Goal: Task Accomplishment & Management: Use online tool/utility

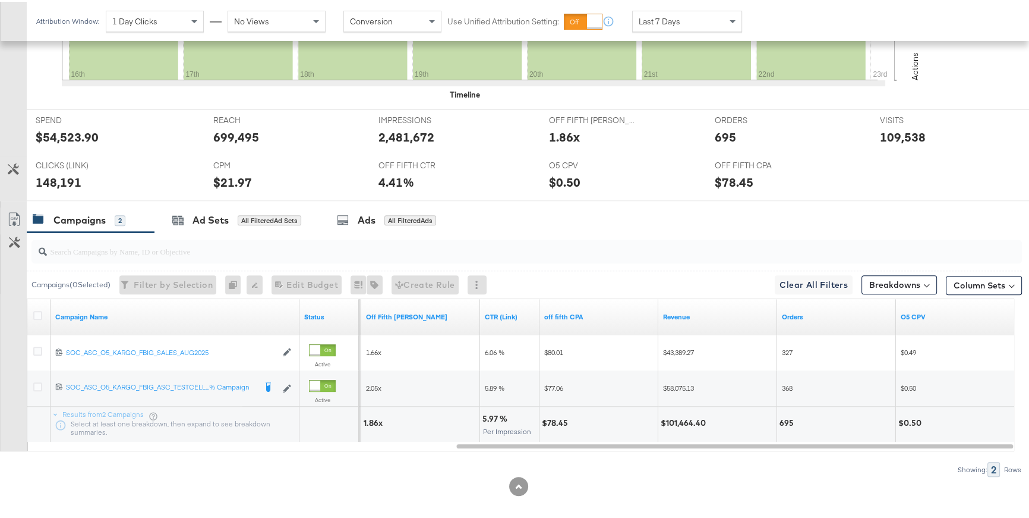
scroll to position [541, 0]
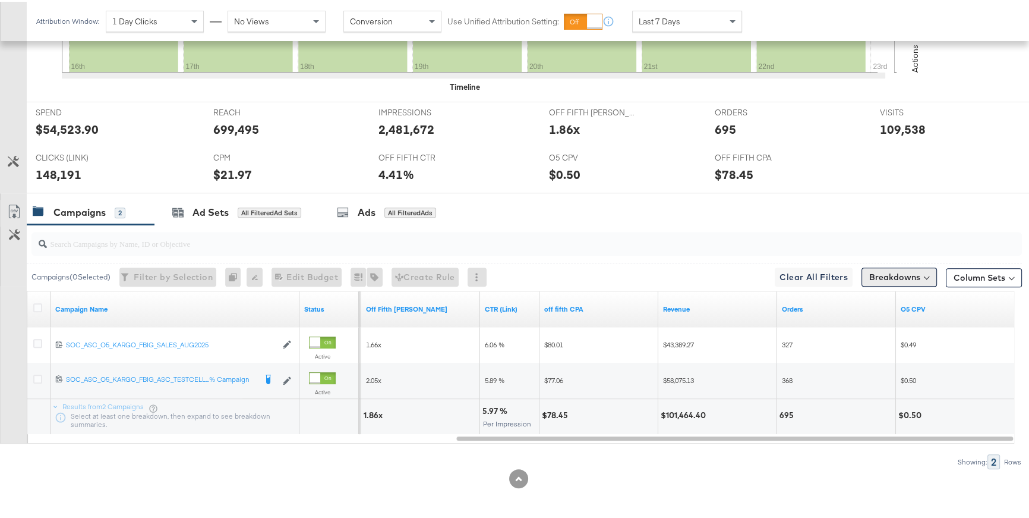
click at [897, 280] on button "Breakdowns" at bounding box center [899, 275] width 75 height 19
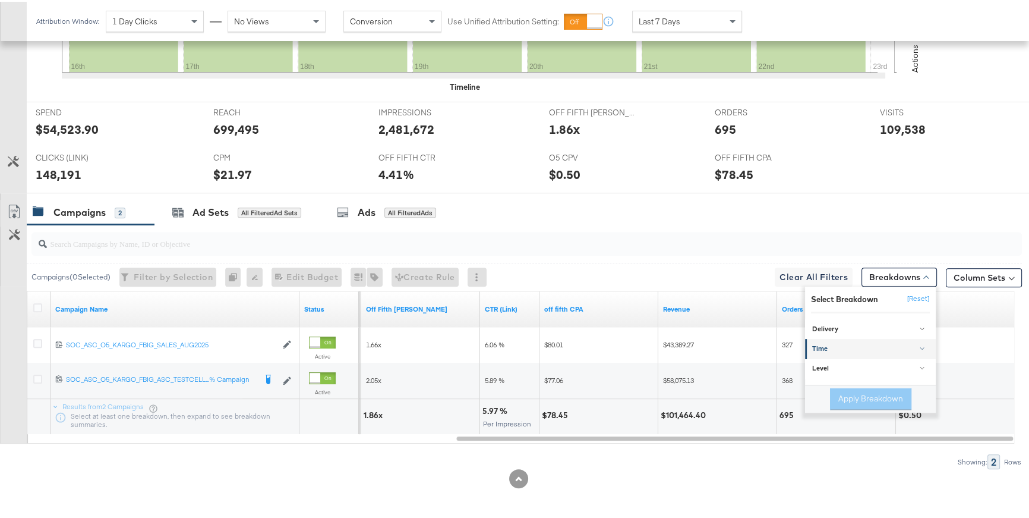
click at [829, 343] on div "Time" at bounding box center [871, 347] width 118 height 10
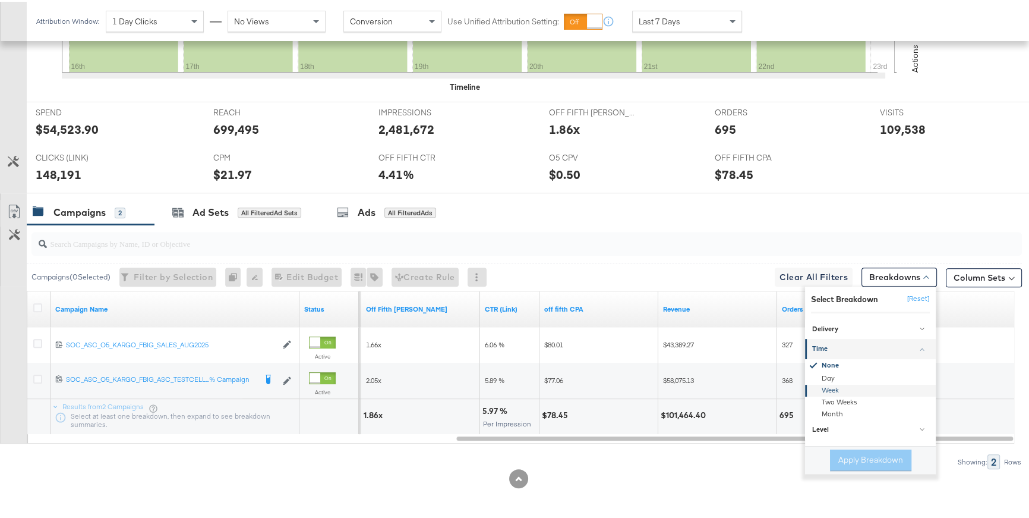
click at [830, 388] on div "Week" at bounding box center [871, 389] width 129 height 12
click at [818, 113] on div "ORDERS ORDERS 695" at bounding box center [789, 122] width 166 height 45
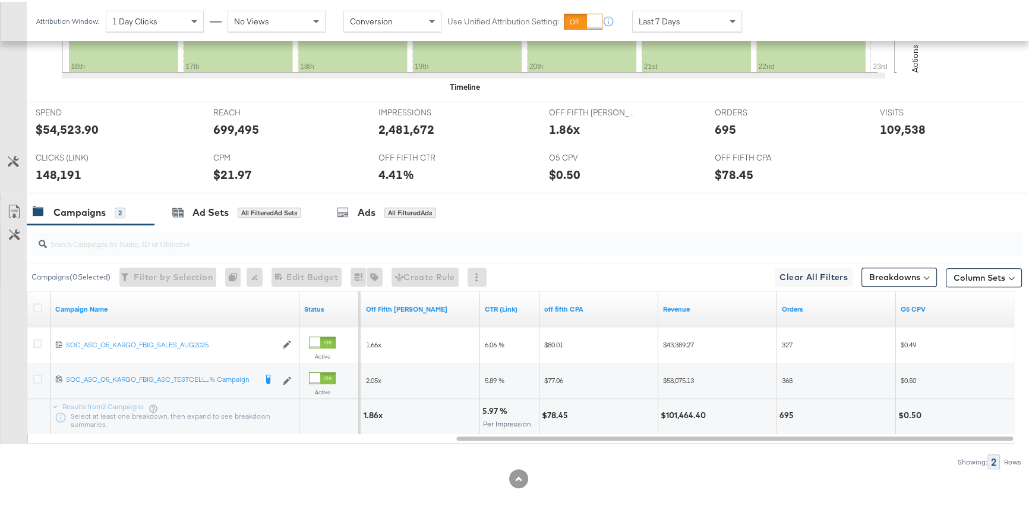
click at [698, 20] on div "Last 7 Days" at bounding box center [687, 20] width 109 height 20
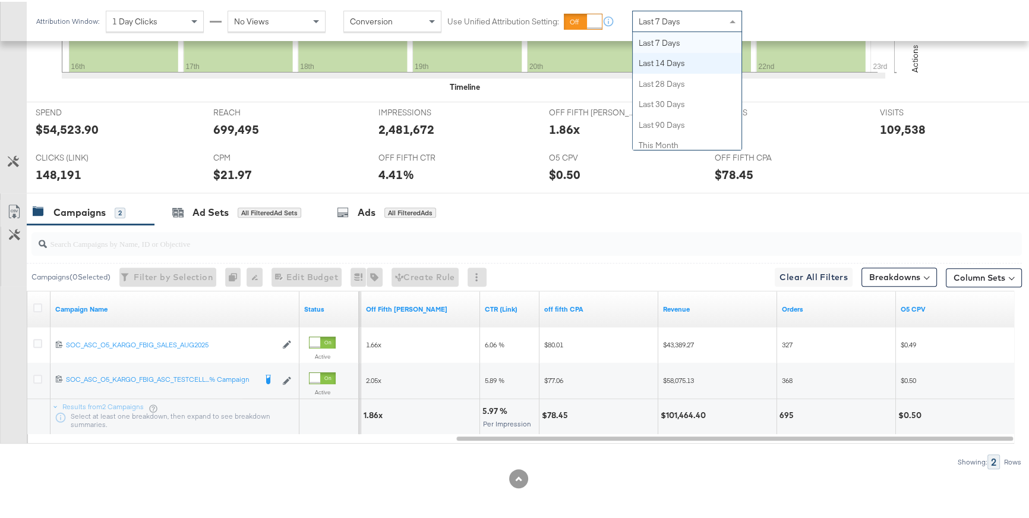
scroll to position [425, 0]
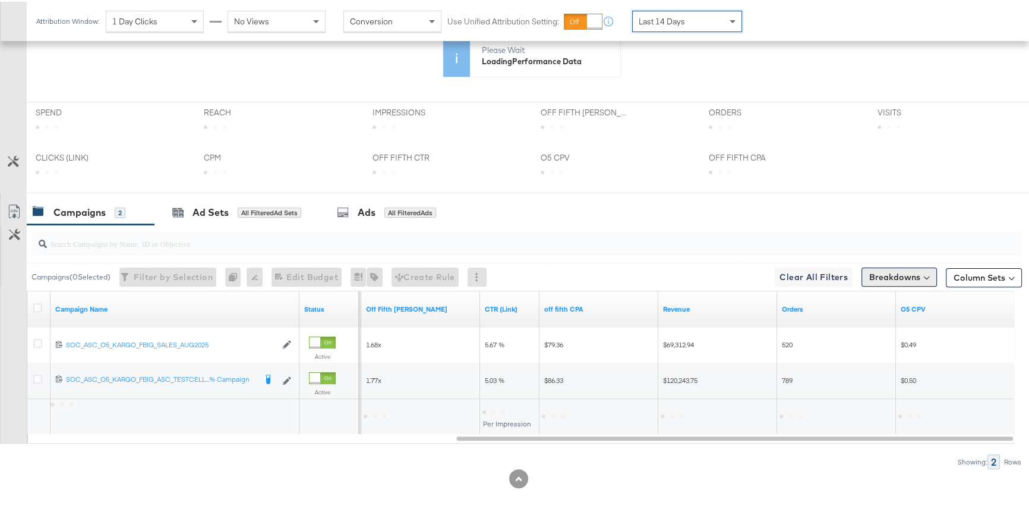
click at [887, 281] on button "Breakdowns" at bounding box center [899, 275] width 75 height 19
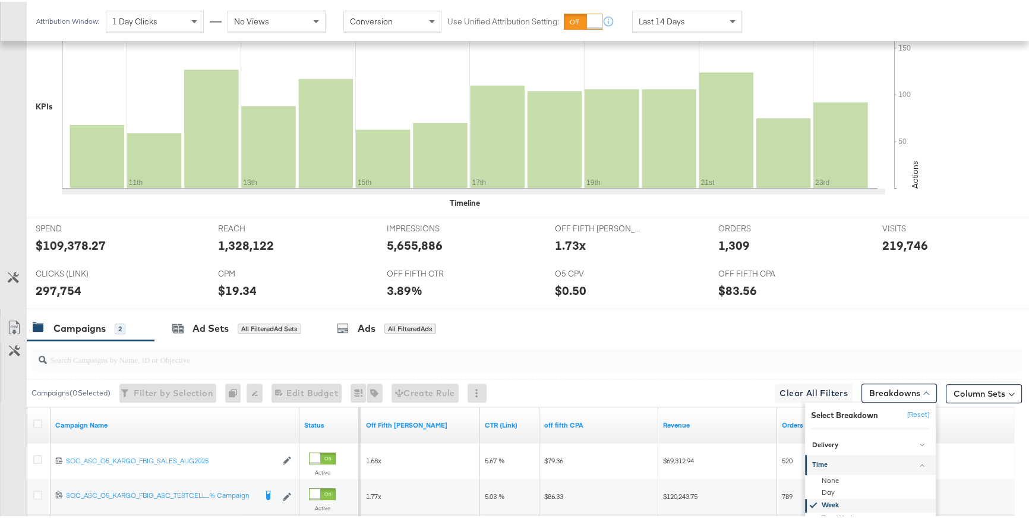
scroll to position [541, 0]
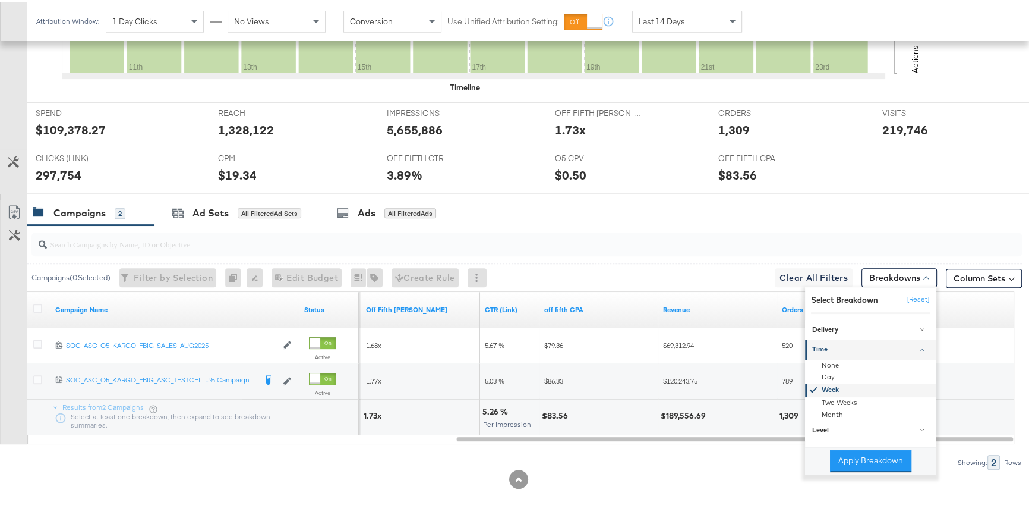
click at [826, 384] on div "Week" at bounding box center [871, 388] width 129 height 14
click at [824, 388] on div "Week" at bounding box center [871, 389] width 129 height 12
click at [900, 455] on button "Apply Breakdown" at bounding box center [870, 458] width 81 height 21
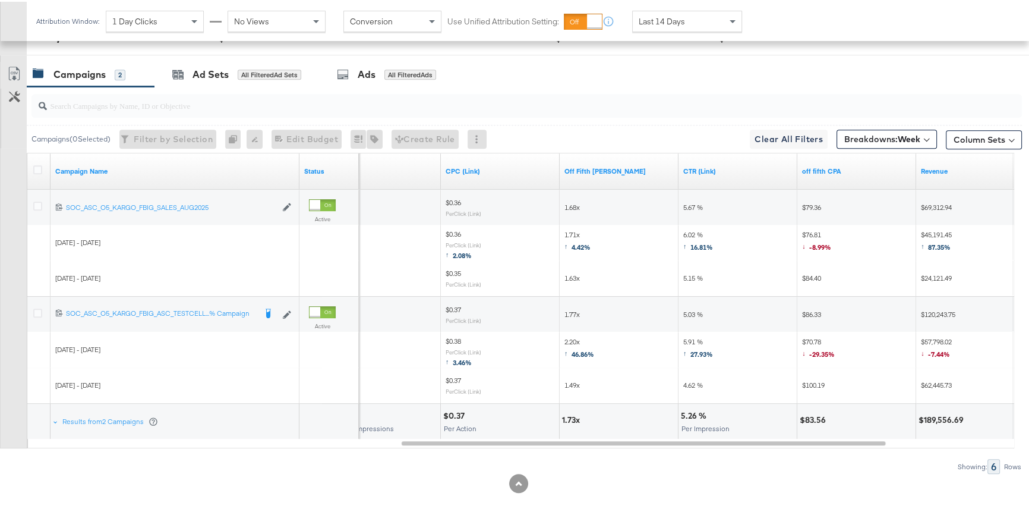
scroll to position [684, 0]
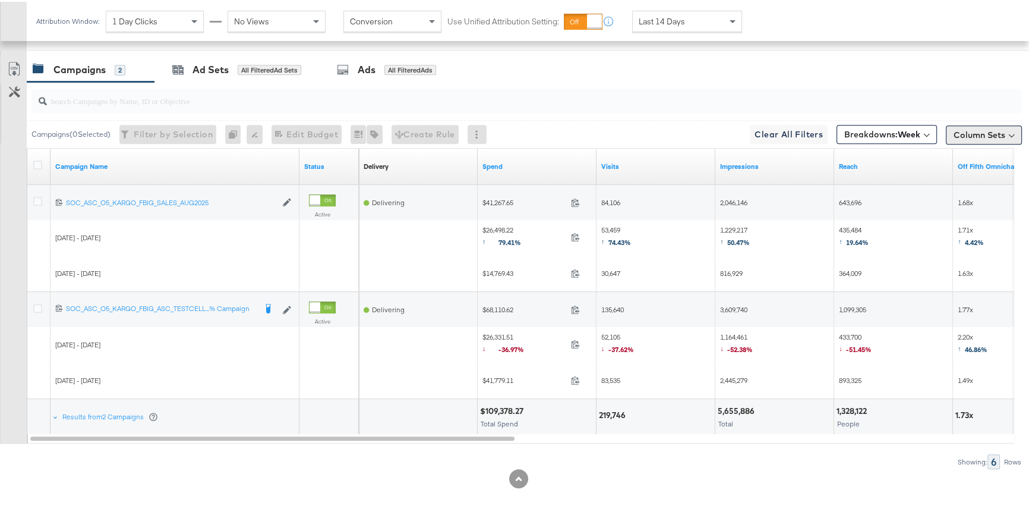
click at [988, 130] on button "Column Sets" at bounding box center [984, 133] width 76 height 19
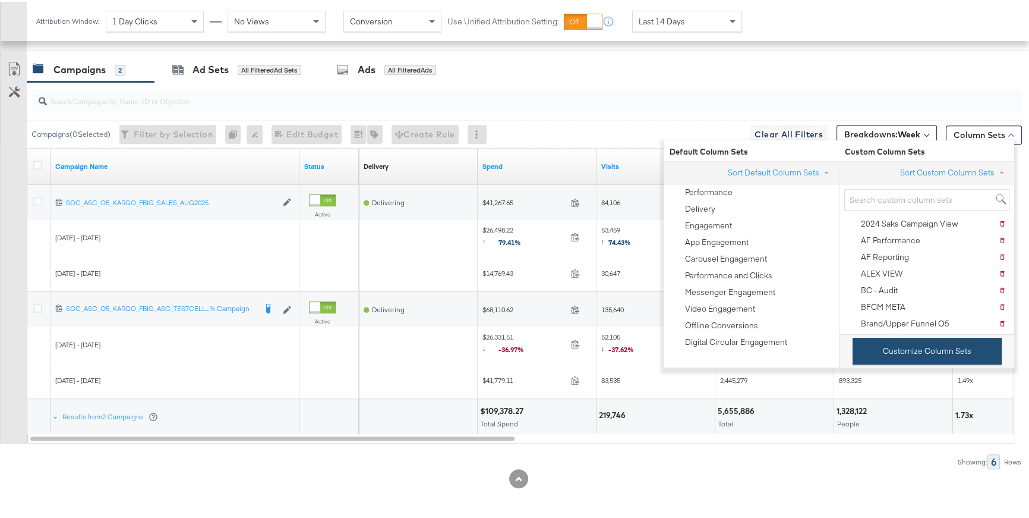
click at [928, 355] on button "Customize Column Sets" at bounding box center [927, 349] width 149 height 27
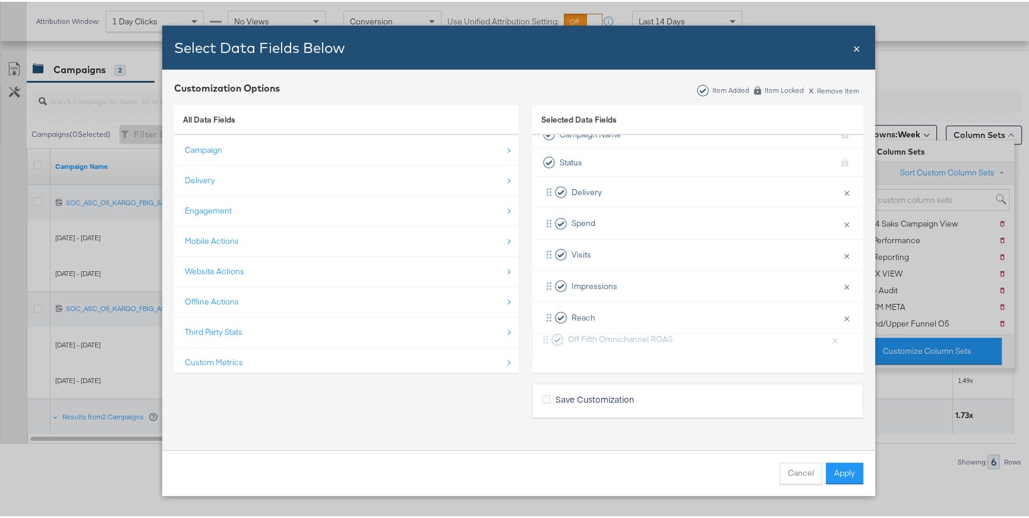
scroll to position [18, 0]
drag, startPoint x: 570, startPoint y: 362, endPoint x: 568, endPoint y: 257, distance: 105.2
click at [568, 257] on div "Delivery × Remove from KPIs Spend × Remove from KPIs Visits × Remove from KPIs …" at bounding box center [697, 390] width 331 height 439
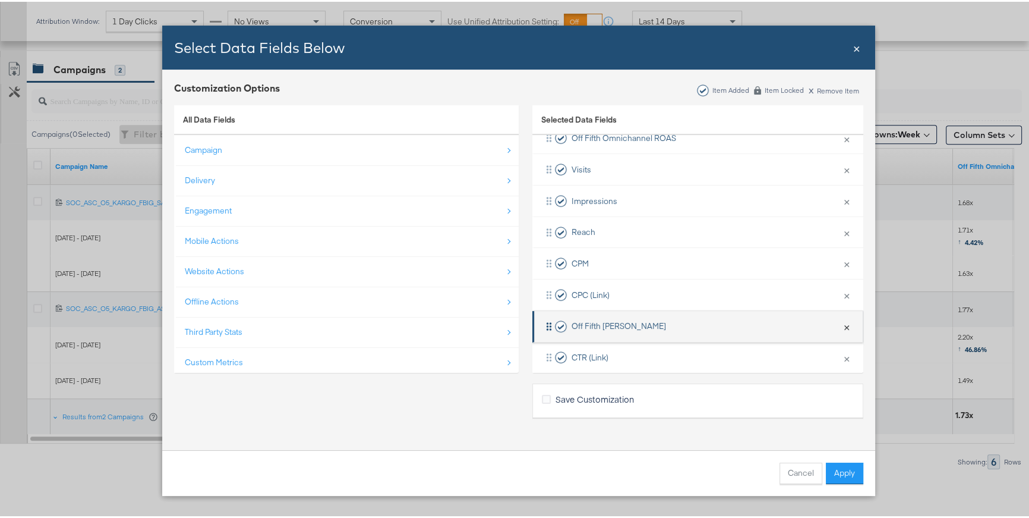
scroll to position [133, 0]
click at [839, 324] on button "×" at bounding box center [846, 322] width 15 height 25
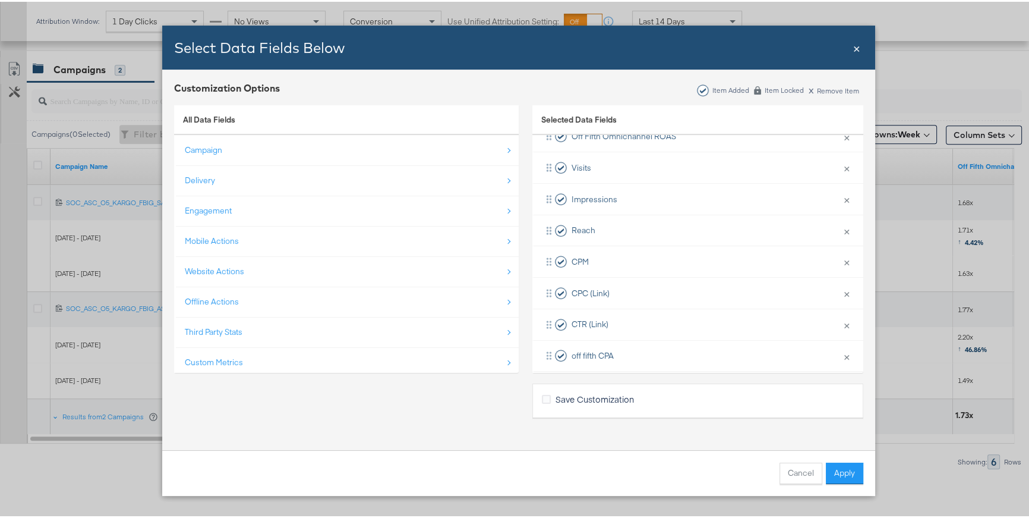
scroll to position [138, 0]
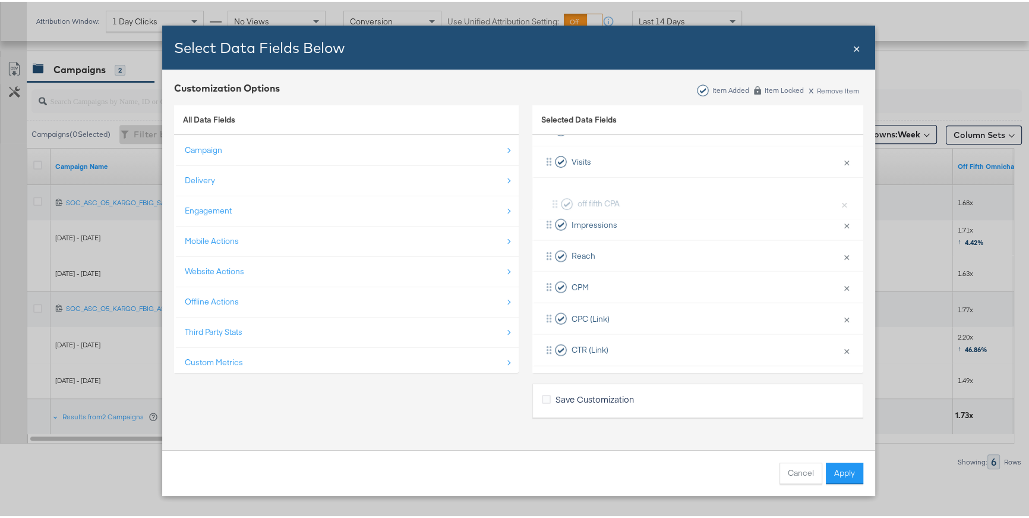
drag, startPoint x: 540, startPoint y: 349, endPoint x: 553, endPoint y: 193, distance: 157.4
click at [553, 193] on div "Delivery × Remove from KPIs Spend × Remove from KPIs Off Fifth Omnichannel ROAS…" at bounding box center [697, 254] width 331 height 407
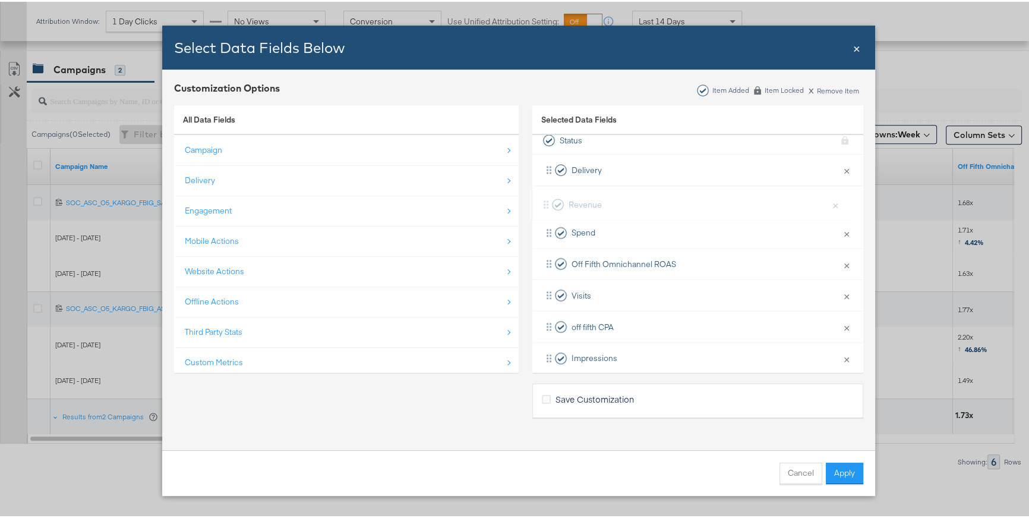
scroll to position [30, 0]
drag, startPoint x: 550, startPoint y: 304, endPoint x: 554, endPoint y: 239, distance: 64.9
click at [554, 239] on div "Delivery × Remove from KPIs Spend × Remove from KPIs Off Fifth Omnichannel ROAS…" at bounding box center [697, 362] width 331 height 407
drag, startPoint x: 552, startPoint y: 333, endPoint x: 555, endPoint y: 289, distance: 44.1
click at [555, 289] on div "Delivery × Remove from KPIs Spend × Remove from KPIs Revenue × Remove from KPIs…" at bounding box center [697, 351] width 331 height 407
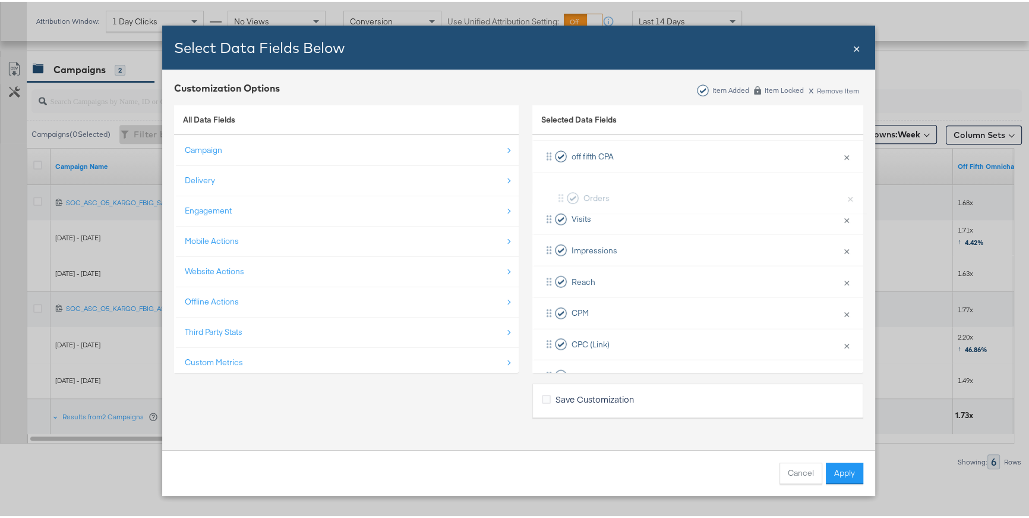
scroll to position [175, 0]
drag, startPoint x: 543, startPoint y: 310, endPoint x: 559, endPoint y: 212, distance: 98.9
click at [559, 212] on div "Delivery × Remove from KPIs Spend × Remove from KPIs Revenue × Remove from KPIs…" at bounding box center [697, 217] width 331 height 407
click at [852, 474] on button "Apply" at bounding box center [844, 471] width 37 height 21
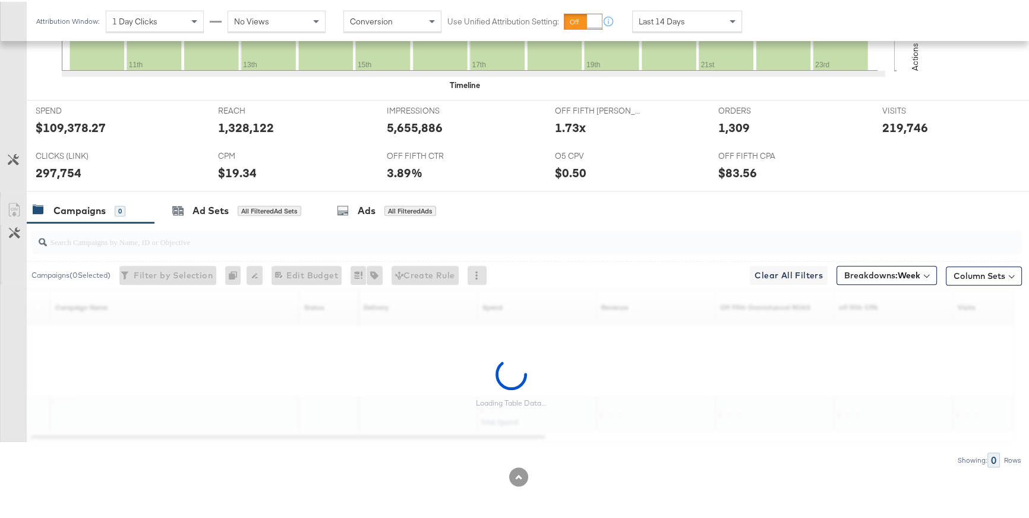
scroll to position [684, 0]
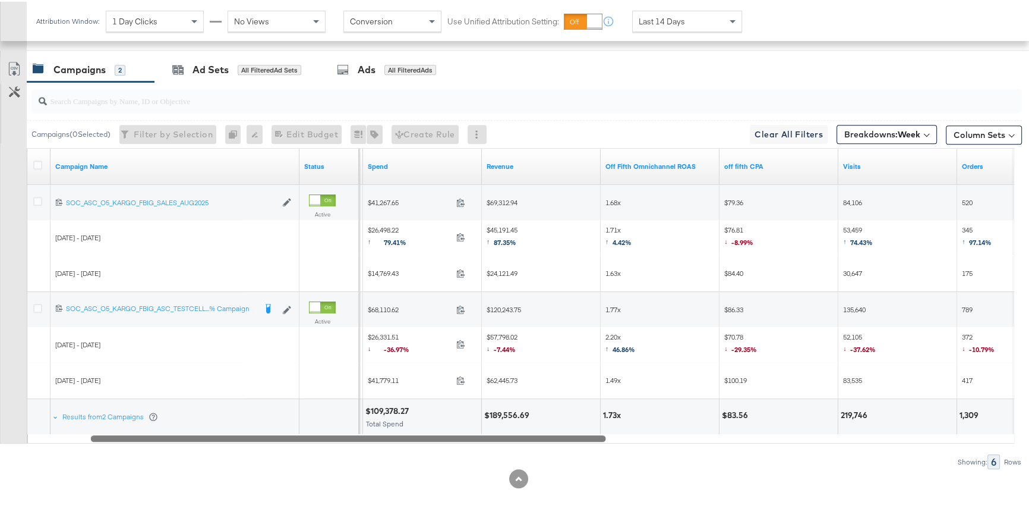
drag, startPoint x: 504, startPoint y: 434, endPoint x: 564, endPoint y: 436, distance: 60.1
click at [564, 436] on div at bounding box center [348, 436] width 515 height 10
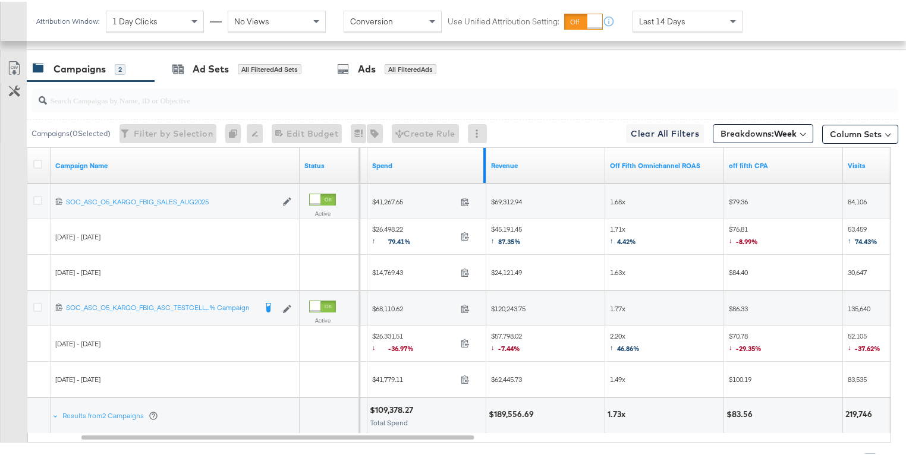
scroll to position [685, 0]
drag, startPoint x: 485, startPoint y: 149, endPoint x: 464, endPoint y: 153, distance: 21.2
click at [463, 153] on div "Spend" at bounding box center [426, 164] width 119 height 36
drag, startPoint x: 485, startPoint y: 151, endPoint x: 443, endPoint y: 152, distance: 42.2
click at [443, 152] on div "Spend" at bounding box center [426, 164] width 119 height 36
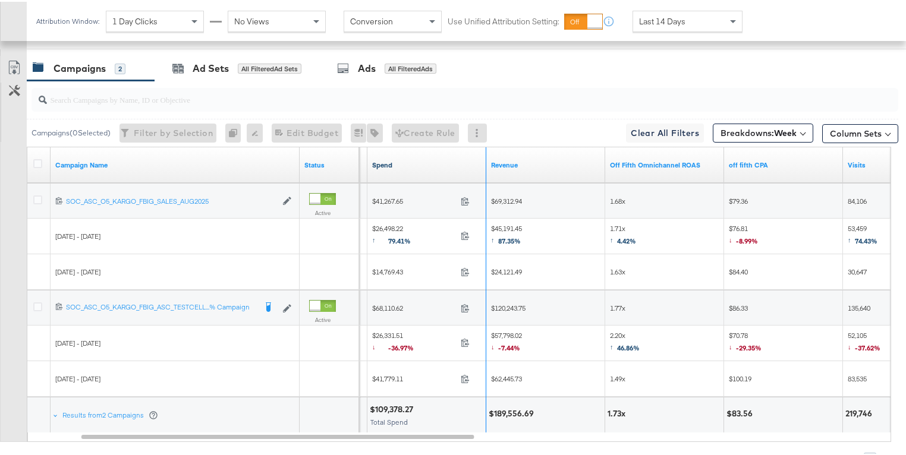
drag, startPoint x: 484, startPoint y: 148, endPoint x: 445, endPoint y: 154, distance: 39.8
click at [445, 154] on div "Spend" at bounding box center [426, 164] width 119 height 36
drag, startPoint x: 601, startPoint y: 151, endPoint x: 557, endPoint y: 154, distance: 44.1
click at [557, 154] on div "Revenue" at bounding box center [545, 164] width 119 height 36
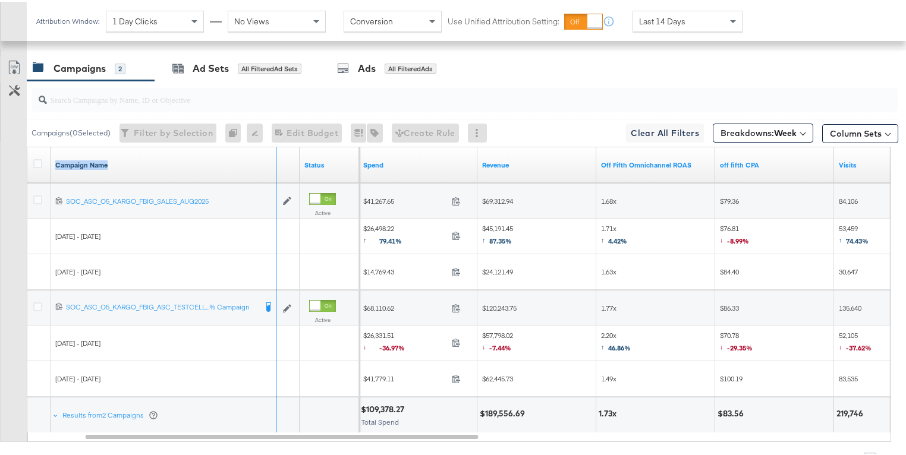
drag, startPoint x: 297, startPoint y: 153, endPoint x: 273, endPoint y: 156, distance: 24.5
click at [273, 156] on div "Campaign Name" at bounding box center [175, 164] width 249 height 36
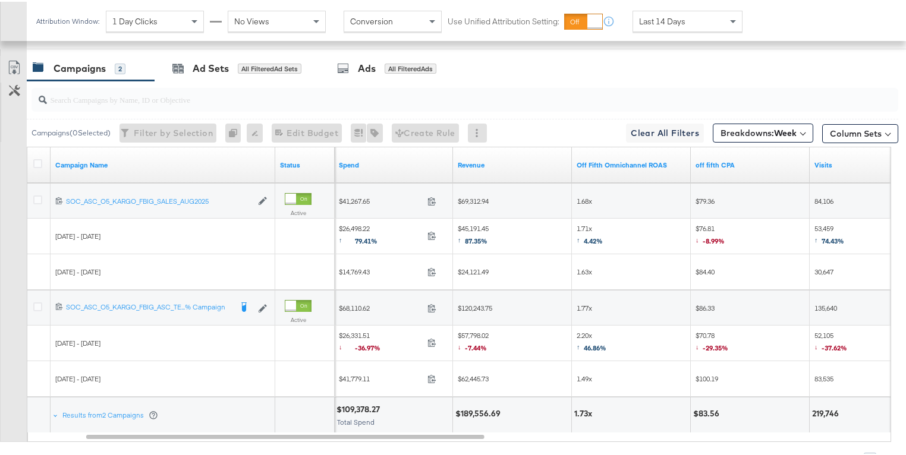
click at [482, 65] on div "Campaigns 2 Ad Sets All Filtered Ad Sets Ads All Filtered Ads" at bounding box center [470, 67] width 886 height 26
